Goal: Task Accomplishment & Management: Use online tool/utility

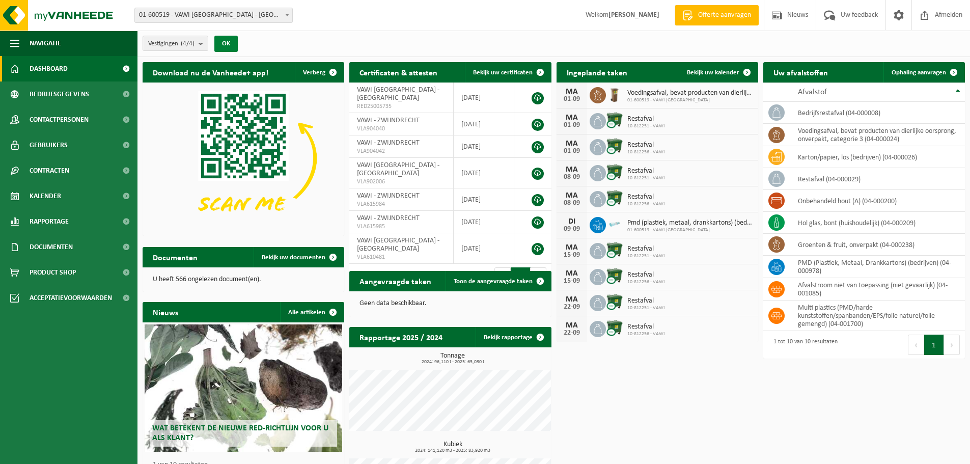
click at [229, 42] on button "OK" at bounding box center [225, 44] width 23 height 16
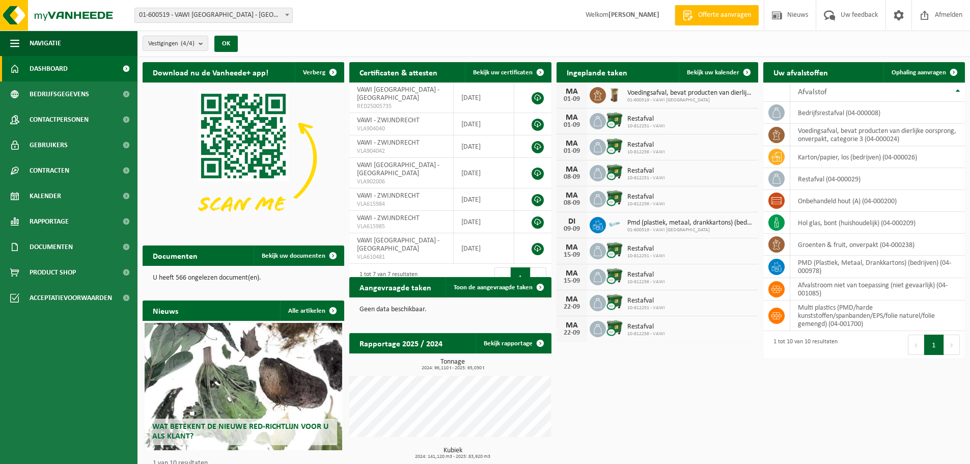
click at [259, 16] on span "01-600519 - VAWI [GEOGRAPHIC_DATA] - [GEOGRAPHIC_DATA]" at bounding box center [213, 15] width 157 height 14
click at [938, 69] on span "Ophaling aanvragen" at bounding box center [918, 72] width 54 height 7
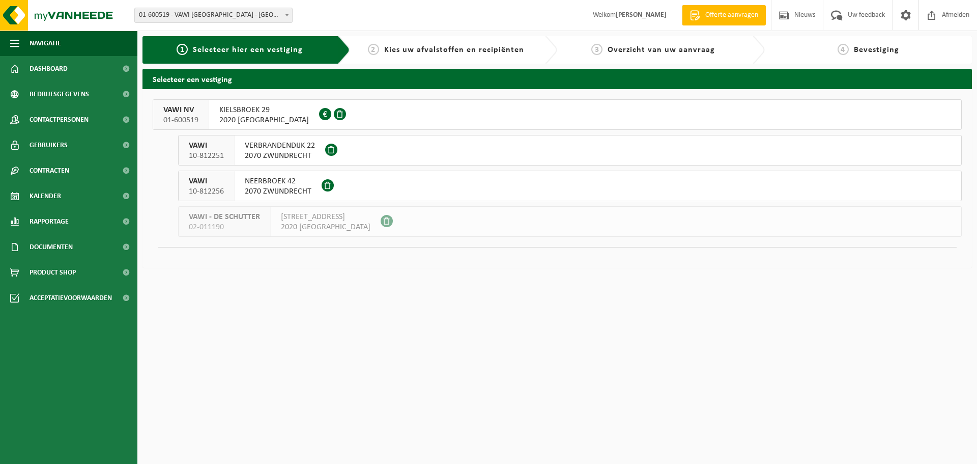
click at [258, 114] on span "KIELSBROEK 29" at bounding box center [264, 110] width 90 height 10
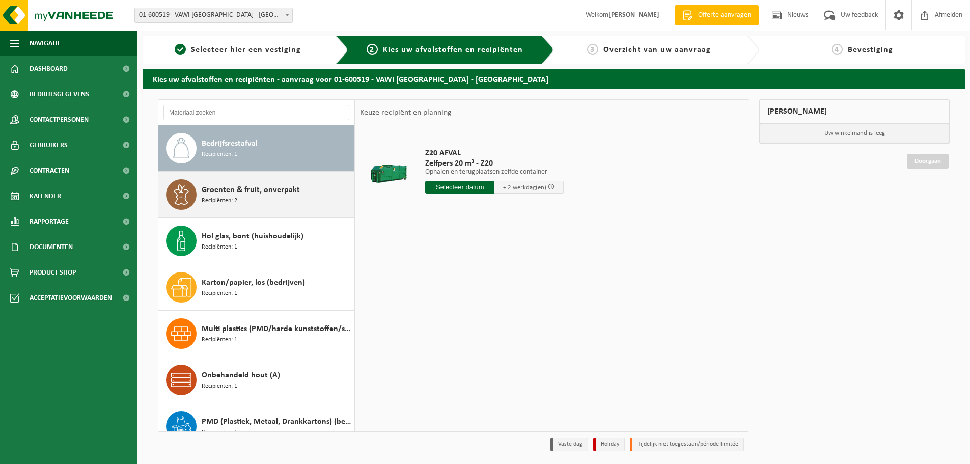
click at [246, 199] on div "Groenten & fruit, onverpakt Recipiënten: 2" at bounding box center [277, 194] width 150 height 31
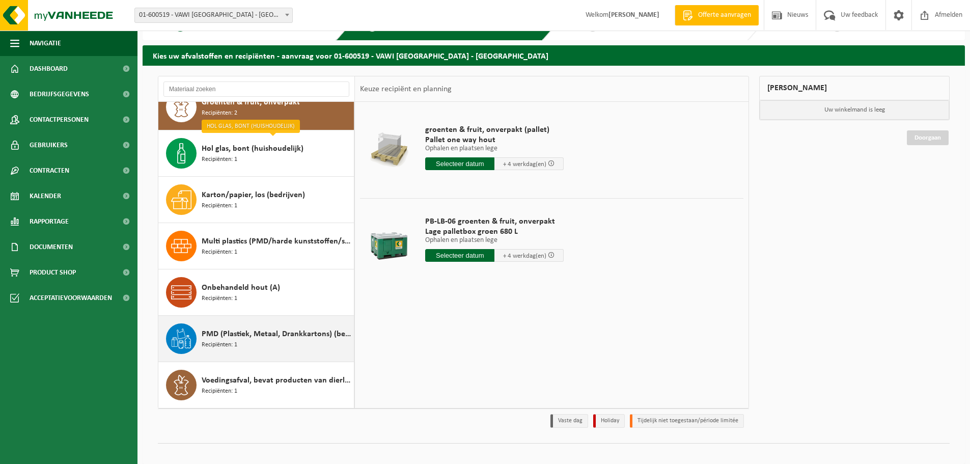
scroll to position [34, 0]
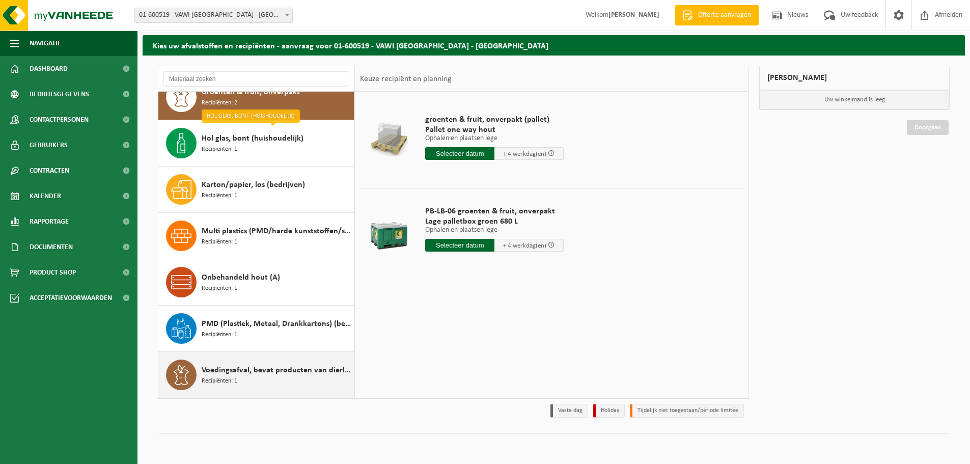
click at [287, 373] on span "Voedingsafval, bevat producten van dierlijke oorsprong, onverpakt, categorie 3" at bounding box center [277, 370] width 150 height 12
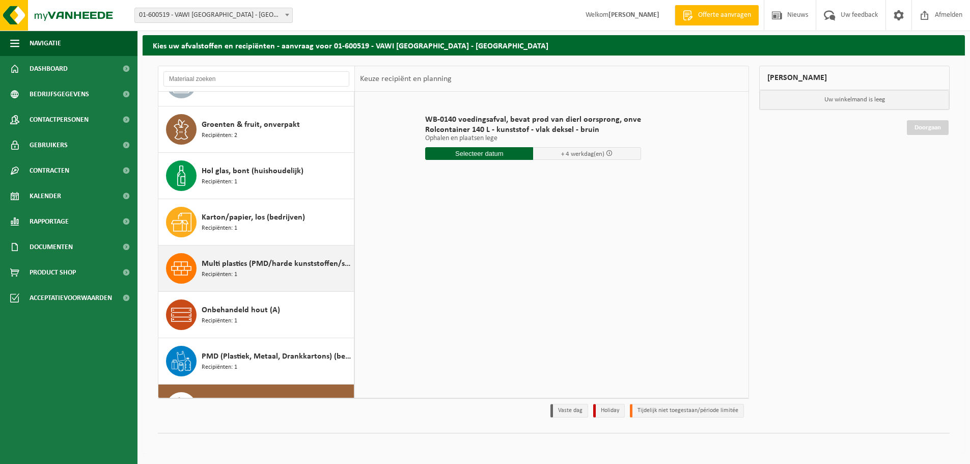
scroll to position [0, 0]
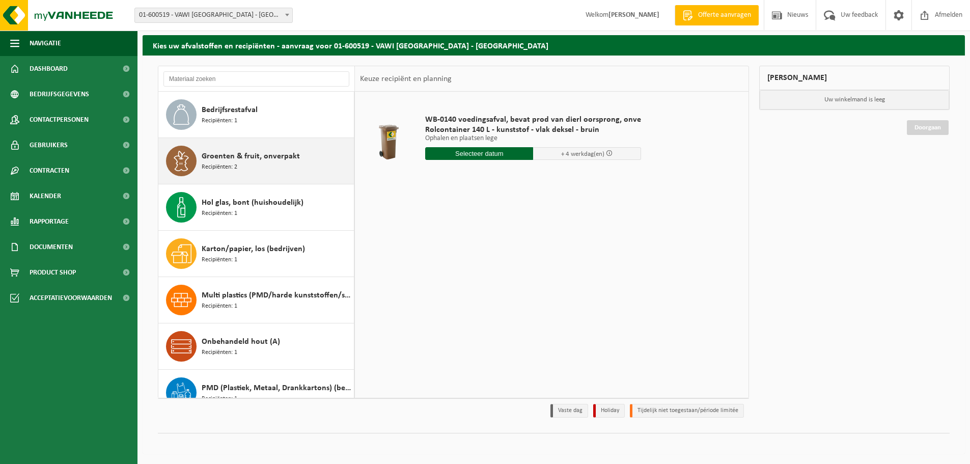
click at [262, 168] on div "Groenten & fruit, onverpakt Recipiënten: 2" at bounding box center [277, 161] width 150 height 31
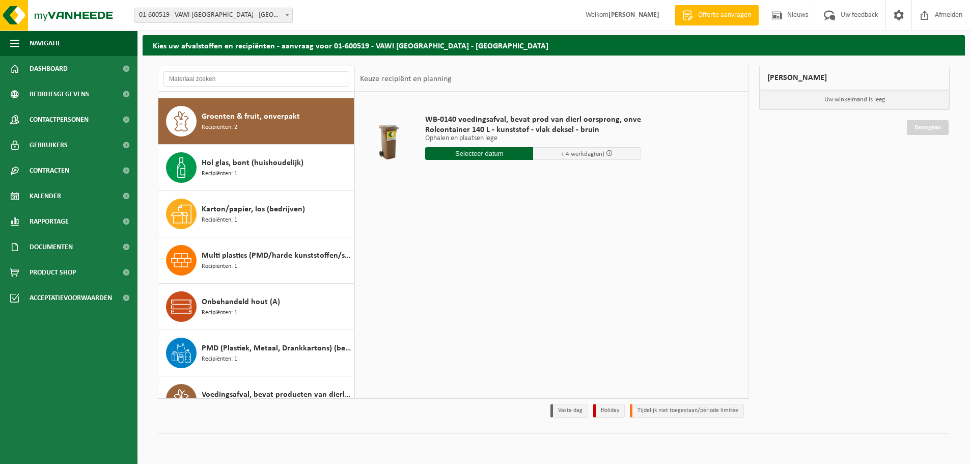
scroll to position [46, 0]
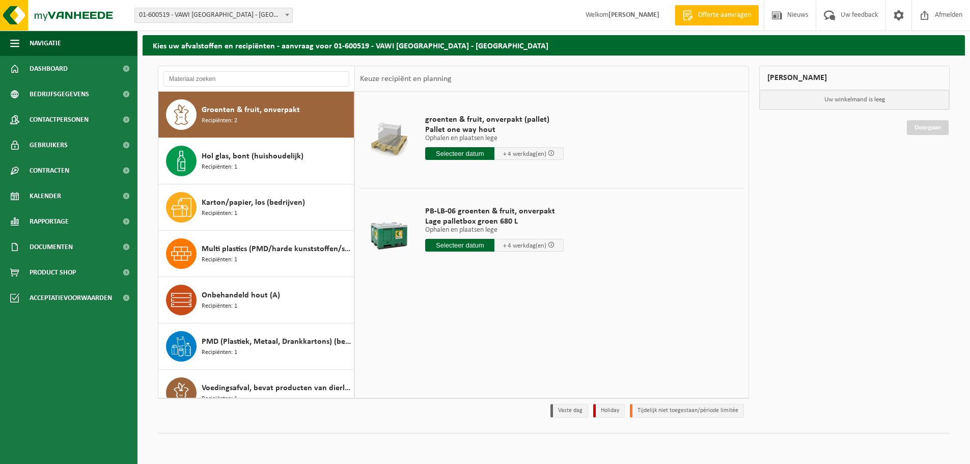
click at [458, 245] on input "text" at bounding box center [459, 245] width 69 height 13
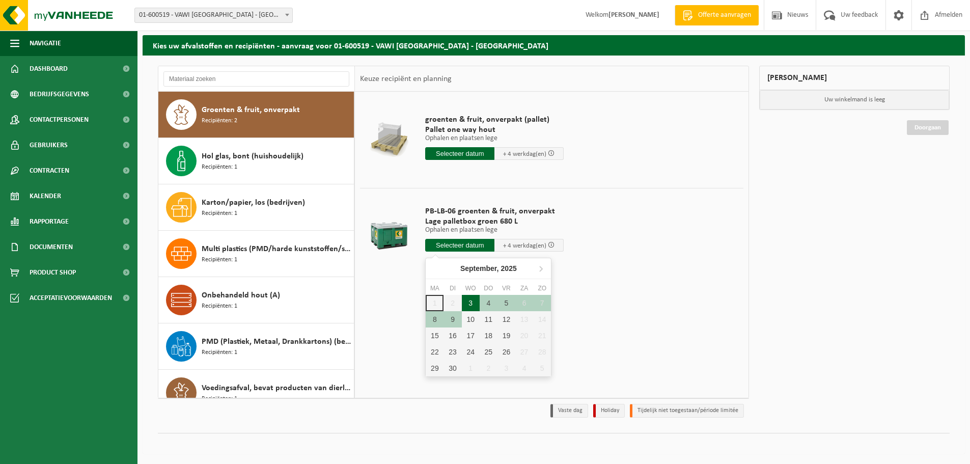
click at [468, 298] on div "3" at bounding box center [471, 303] width 18 height 16
type input "Van 2025-09-03"
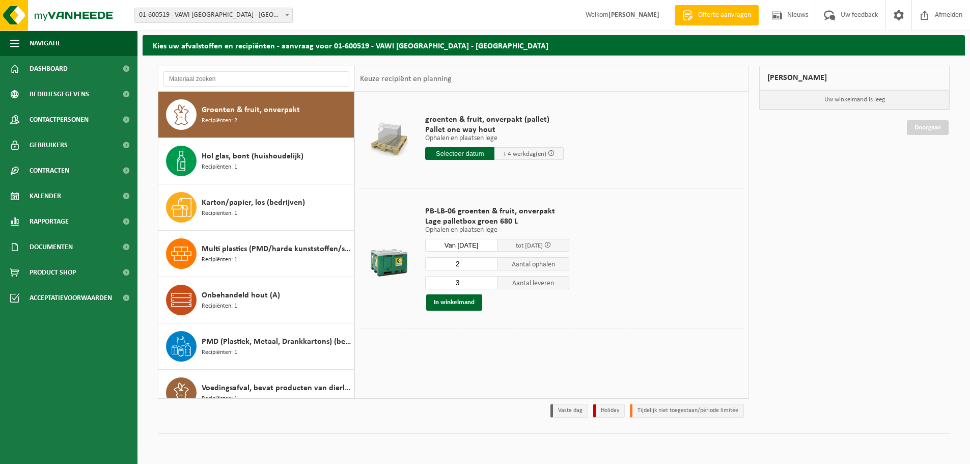
type input "2"
click at [487, 266] on input "2" at bounding box center [461, 263] width 72 height 13
type input "2"
click at [490, 286] on input "2" at bounding box center [461, 282] width 72 height 13
click at [457, 303] on button "In winkelmand" at bounding box center [454, 302] width 56 height 16
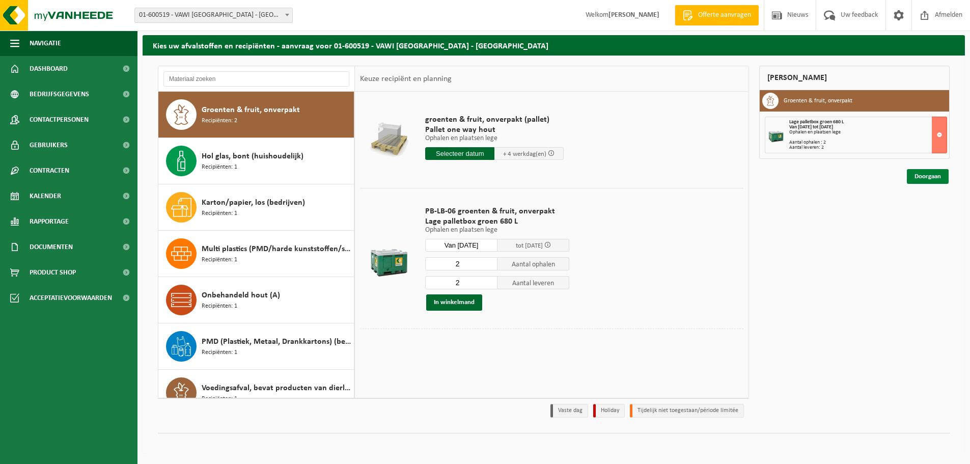
click at [927, 177] on link "Doorgaan" at bounding box center [927, 176] width 42 height 15
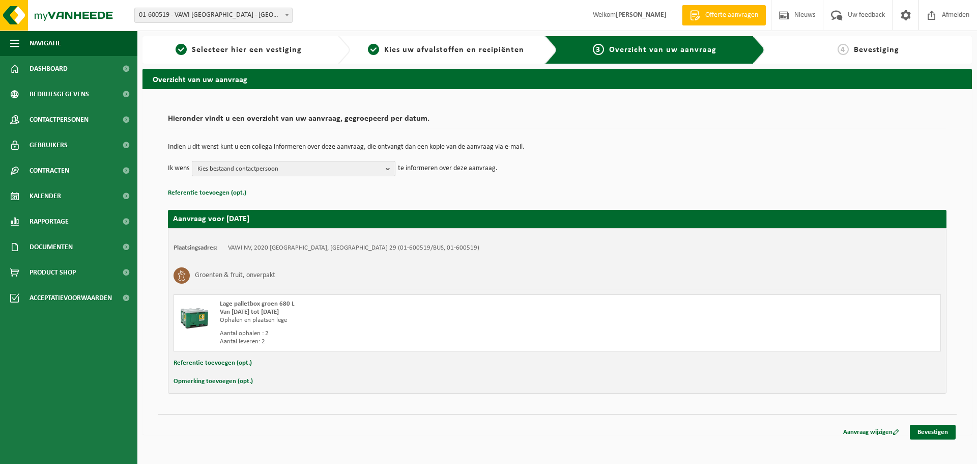
click at [390, 167] on b "button" at bounding box center [390, 168] width 9 height 14
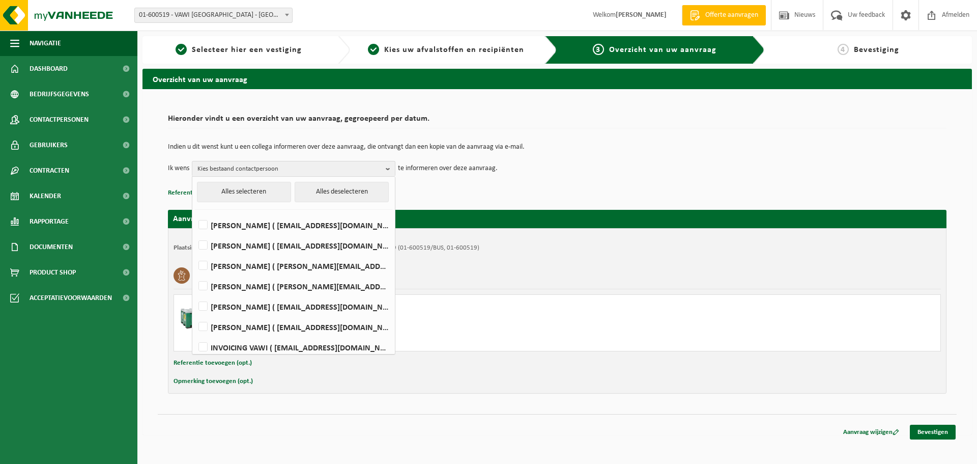
scroll to position [6, 0]
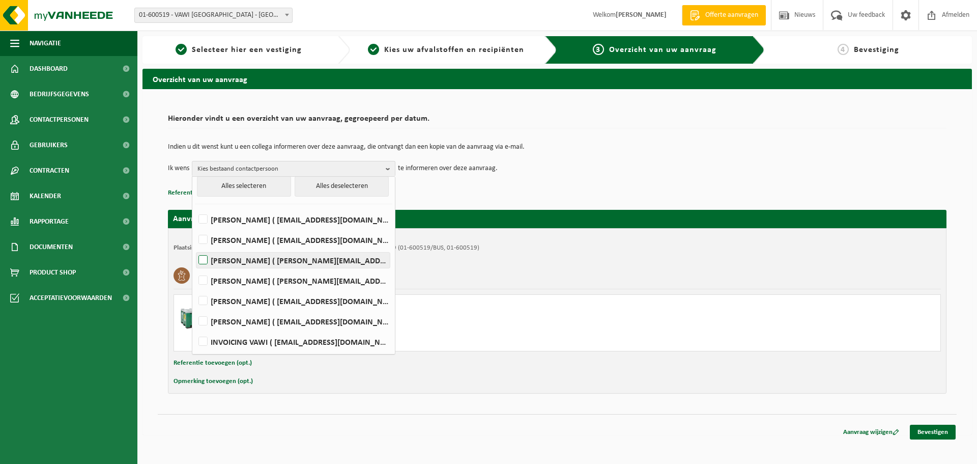
click at [205, 259] on label "PETER GEENS ( peter.geens@vawi.be )" at bounding box center [292, 259] width 193 height 15
click at [195, 247] on input "PETER GEENS ( peter.geens@vawi.be )" at bounding box center [194, 247] width 1 height 1
checkbox input "true"
click at [680, 187] on p "Referentie toevoegen (opt.)" at bounding box center [557, 192] width 779 height 13
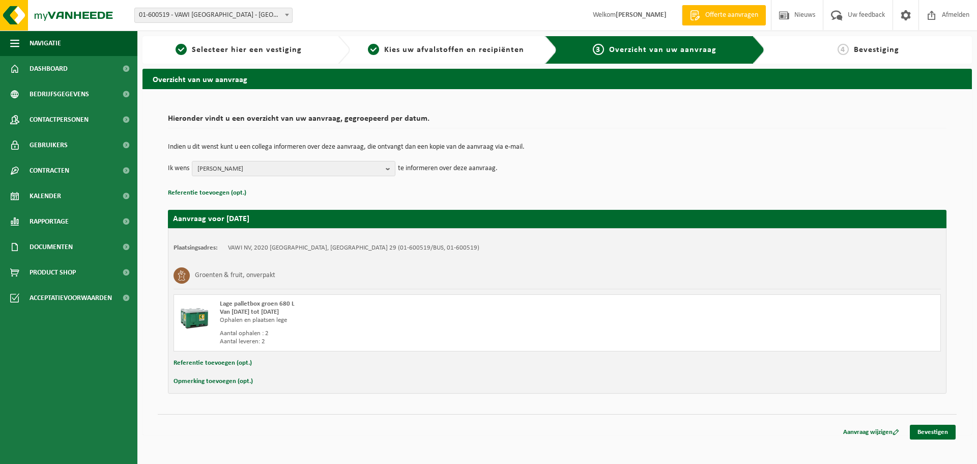
click at [217, 381] on button "Opmerking toevoegen (opt.)" at bounding box center [213, 381] width 79 height 13
click at [254, 381] on input "text" at bounding box center [576, 382] width 707 height 15
type input "dringend aub!!!!!"
click at [929, 434] on link "Bevestigen" at bounding box center [933, 433] width 46 height 15
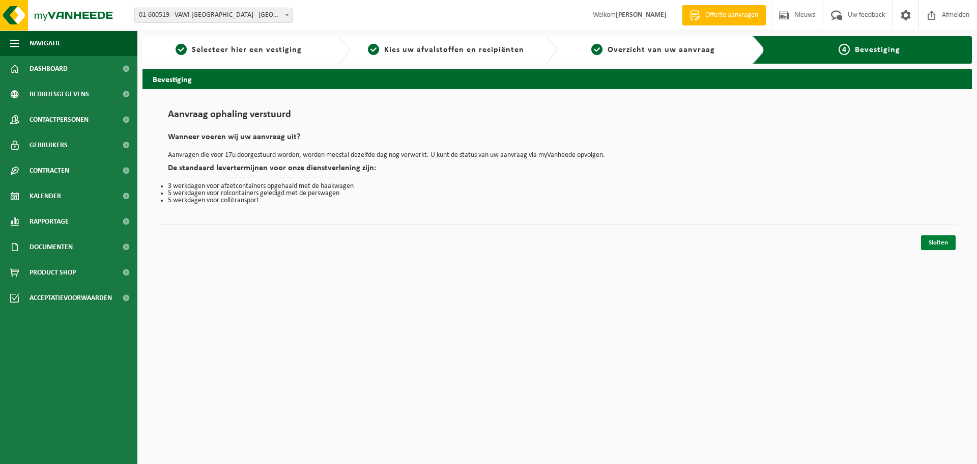
click at [938, 242] on link "Sluiten" at bounding box center [938, 242] width 35 height 15
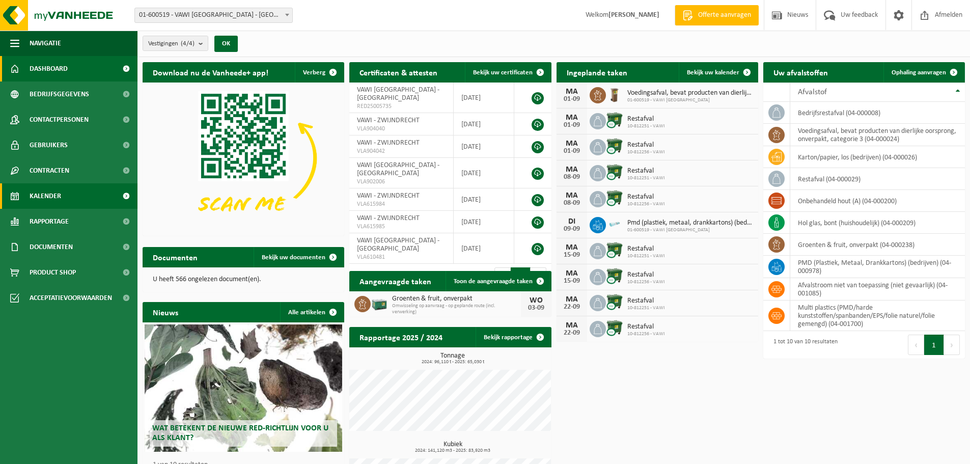
click at [52, 195] on span "Kalender" at bounding box center [46, 195] width 32 height 25
